Goal: Check status

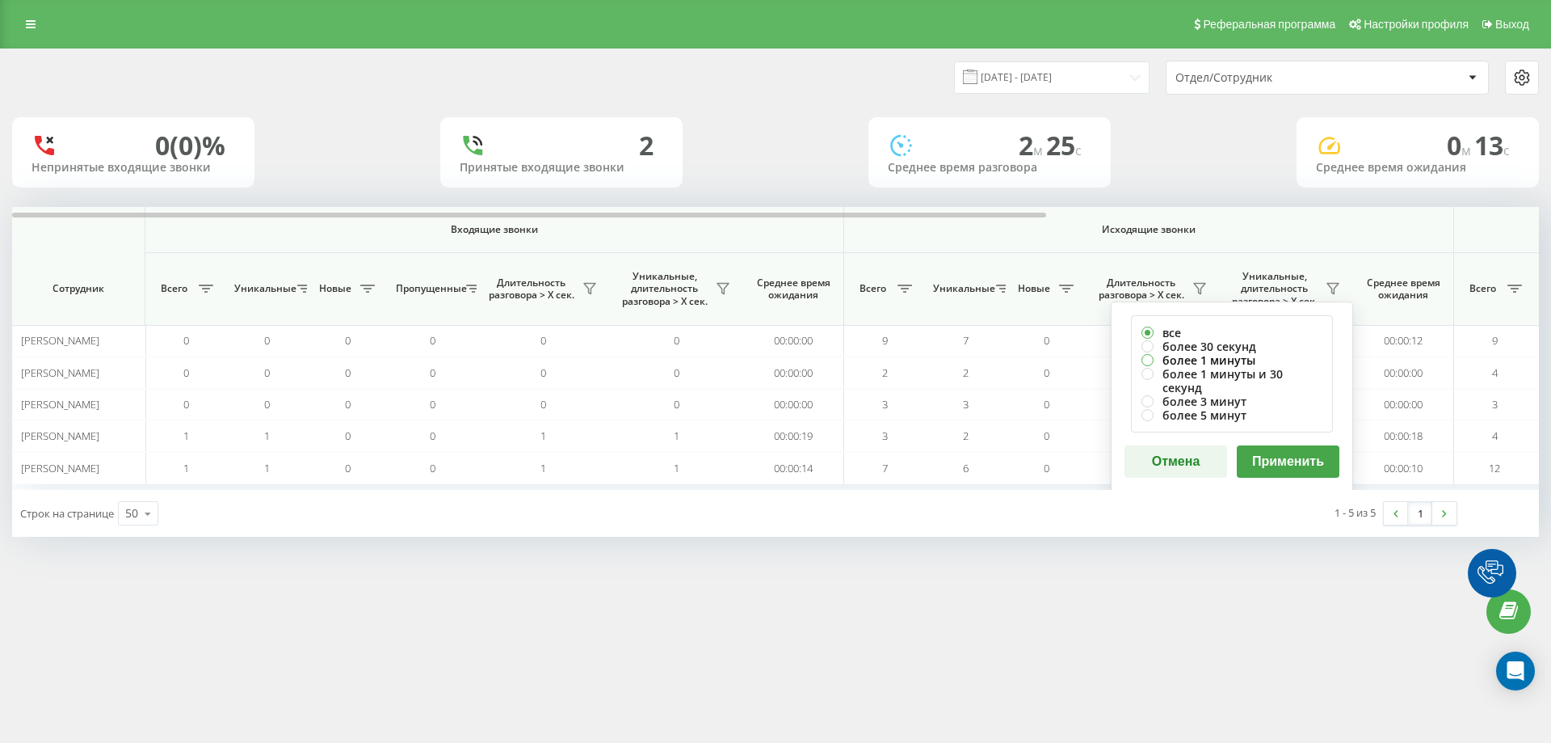
click at [1270, 361] on label "более 1 минуты" at bounding box center [1232, 360] width 181 height 14
radio input "true"
click at [1266, 445] on button "Применить" at bounding box center [1288, 461] width 103 height 32
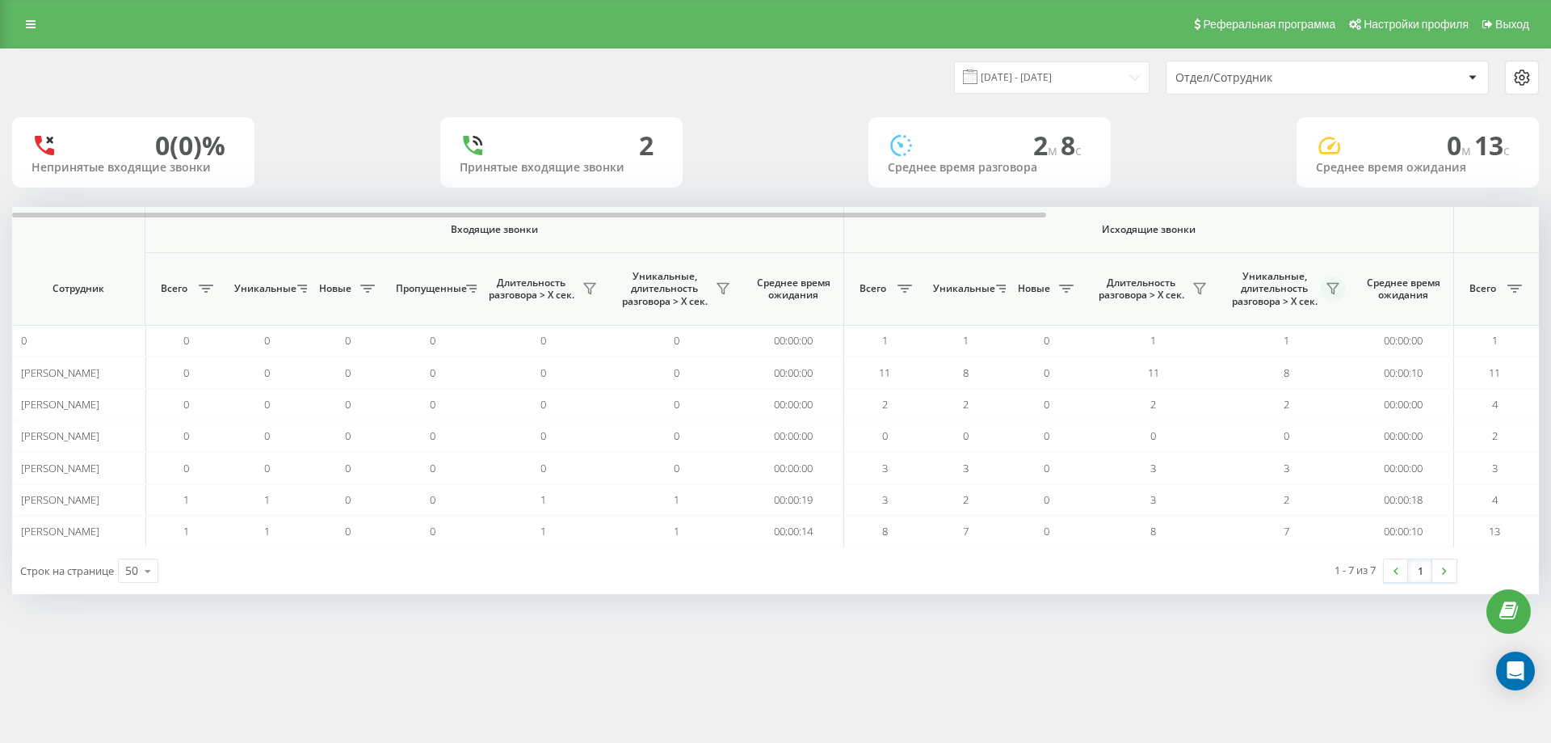
click at [1328, 291] on icon at bounding box center [1333, 288] width 13 height 13
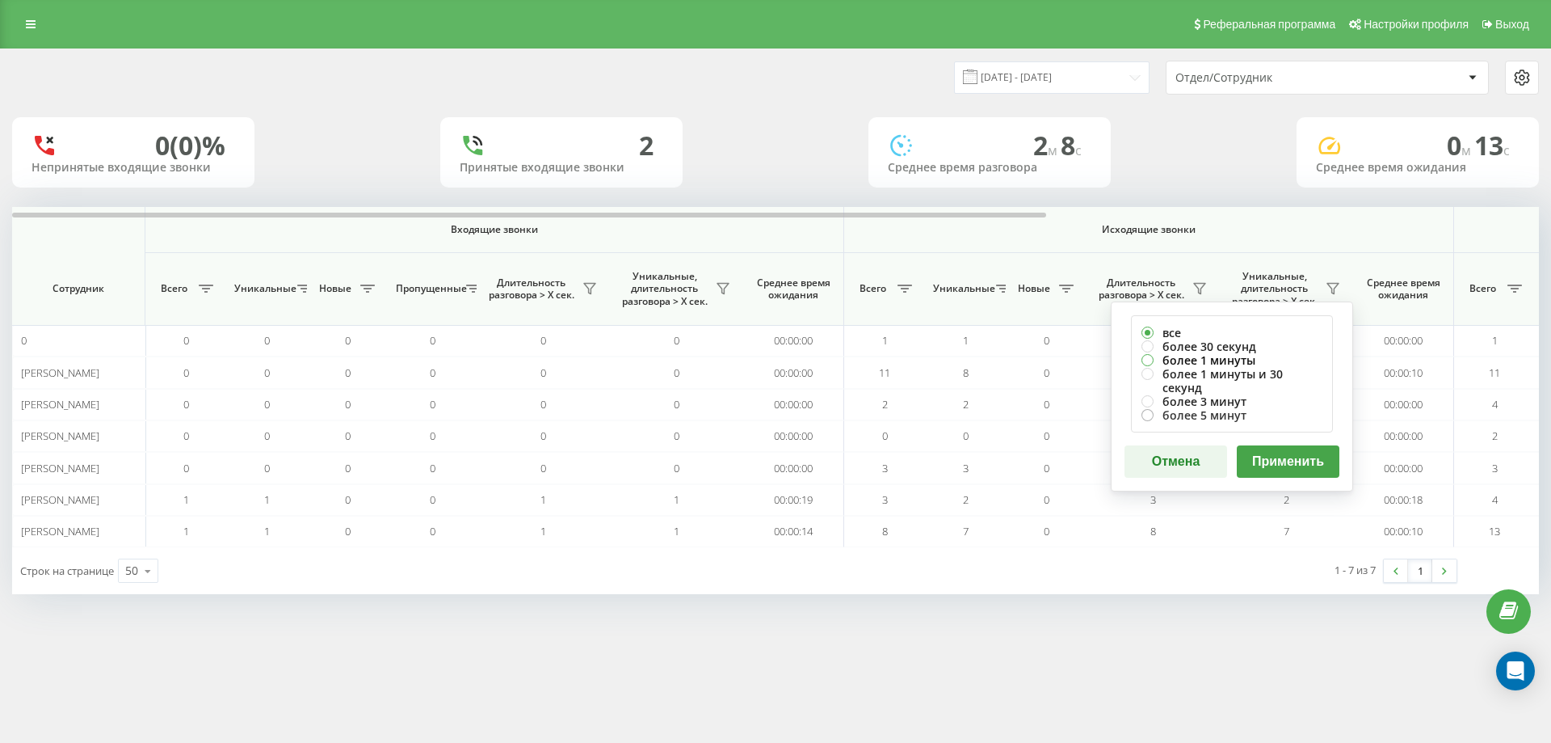
drag, startPoint x: 1256, startPoint y: 364, endPoint x: 1256, endPoint y: 394, distance: 29.9
click at [1257, 364] on label "более 1 минуты" at bounding box center [1232, 360] width 181 height 14
radio input "true"
click at [1276, 451] on button "Применить" at bounding box center [1288, 461] width 103 height 32
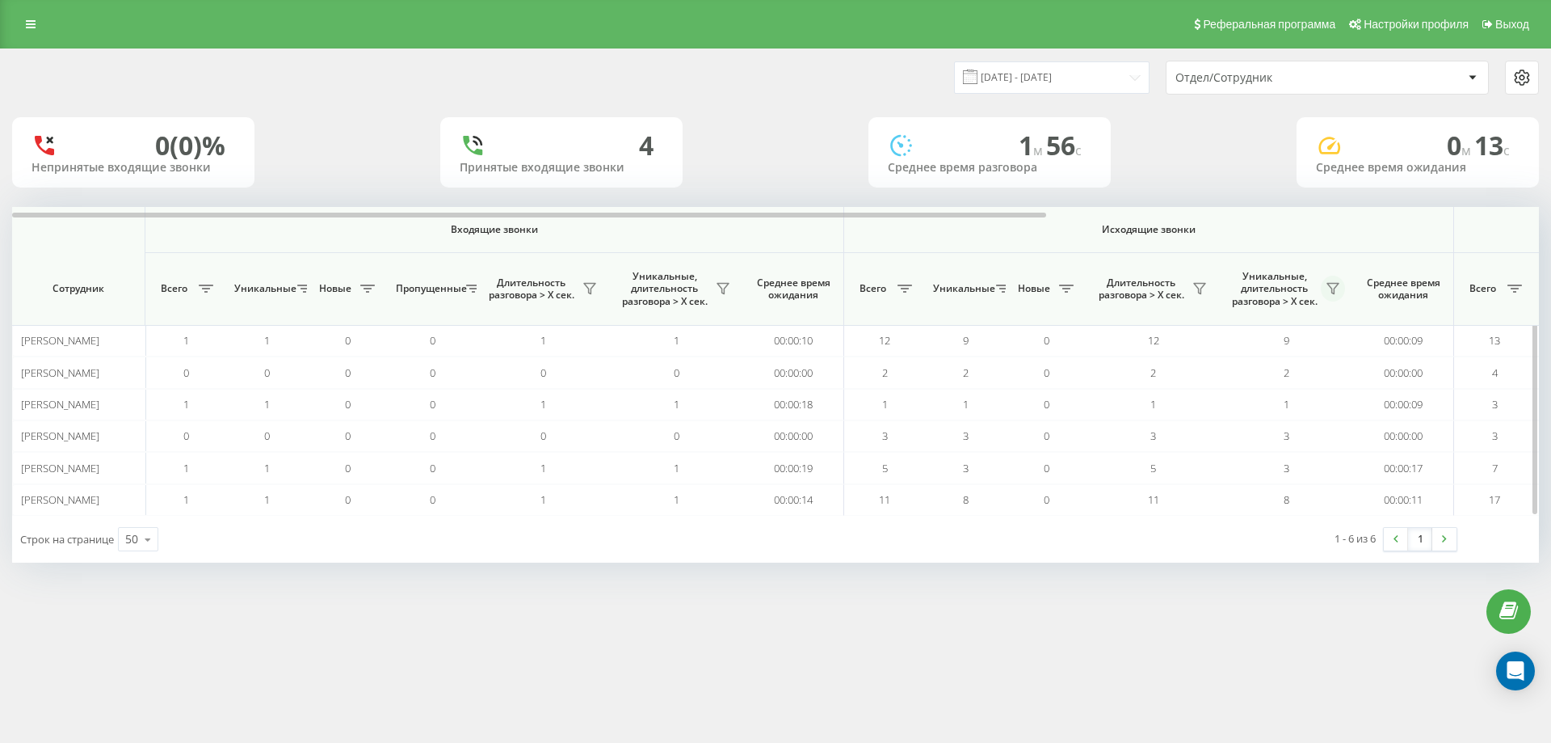
click at [1335, 285] on icon at bounding box center [1333, 288] width 13 height 13
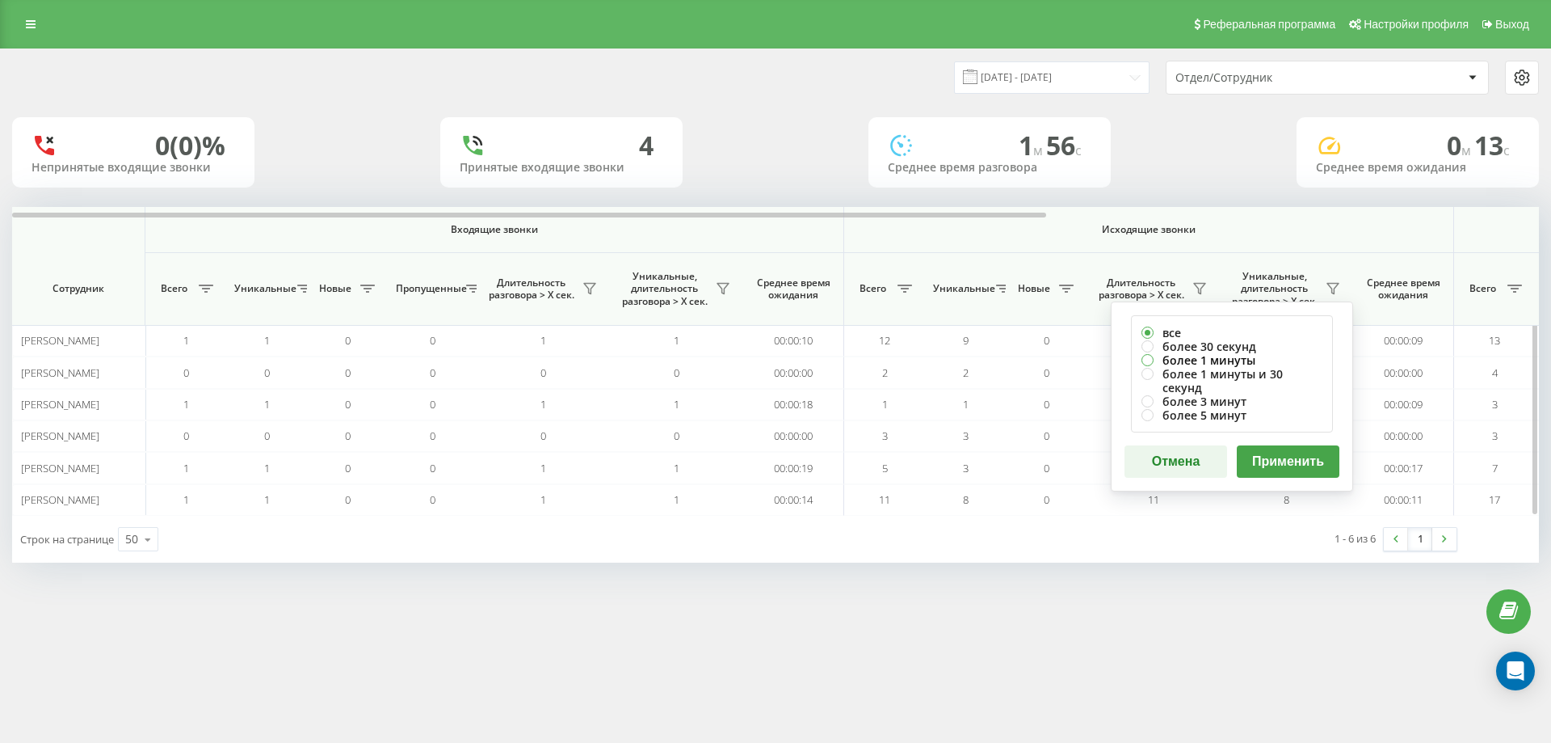
click at [1204, 358] on label "более 1 минуты" at bounding box center [1232, 360] width 181 height 14
radio input "true"
click at [1272, 445] on button "Применить" at bounding box center [1288, 461] width 103 height 32
